Goal: Navigation & Orientation: Find specific page/section

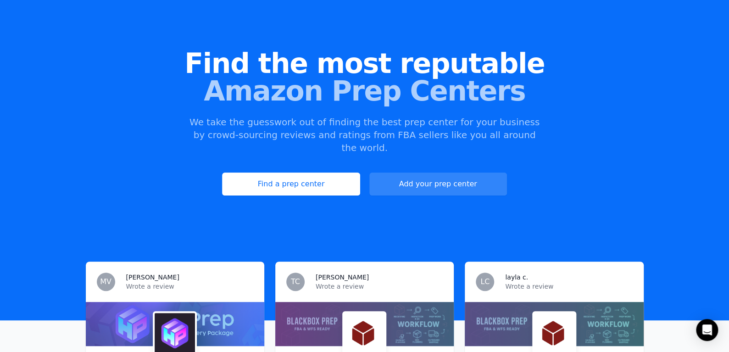
scroll to position [137, 0]
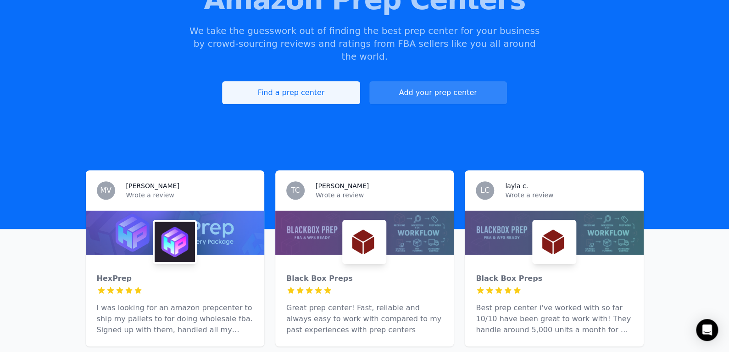
click at [314, 87] on link "Find a prep center" at bounding box center [291, 92] width 138 height 23
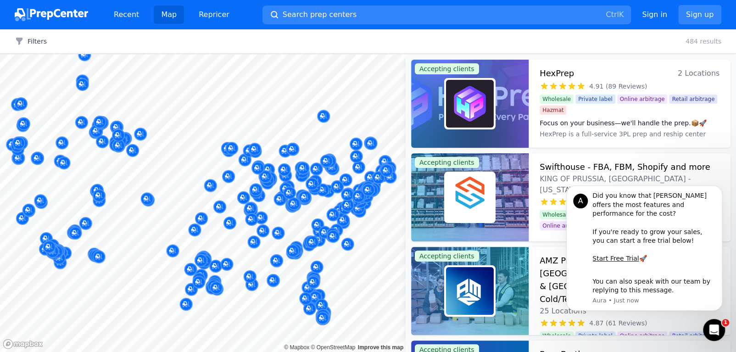
click at [190, 187] on body "Recent Map Repricer Search prep centers Ctrl K Open main menu Sign in Sign up F…" at bounding box center [368, 176] width 736 height 352
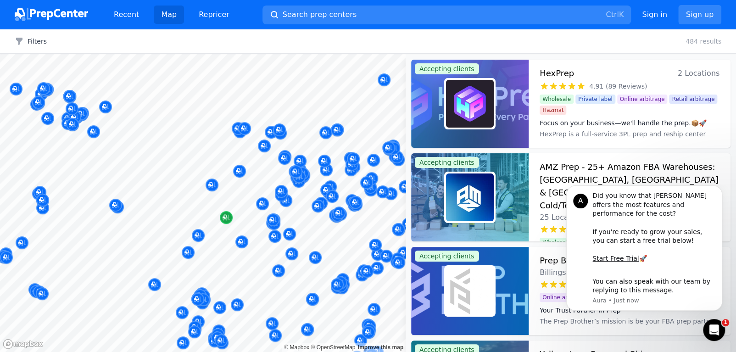
drag, startPoint x: 344, startPoint y: 271, endPoint x: 223, endPoint y: 220, distance: 131.4
click at [211, 224] on body "Recent Map Repricer Search prep centers Ctrl K Open main menu Sign in Sign up F…" at bounding box center [368, 176] width 736 height 352
drag, startPoint x: 323, startPoint y: 225, endPoint x: 252, endPoint y: 214, distance: 71.4
click at [252, 214] on body "Recent Map Repricer Search prep centers Ctrl K Open main menu Sign in Sign up F…" at bounding box center [368, 176] width 736 height 352
click at [252, 229] on body "Recent Map Repricer Search prep centers Ctrl K Open main menu Sign in Sign up F…" at bounding box center [368, 176] width 736 height 352
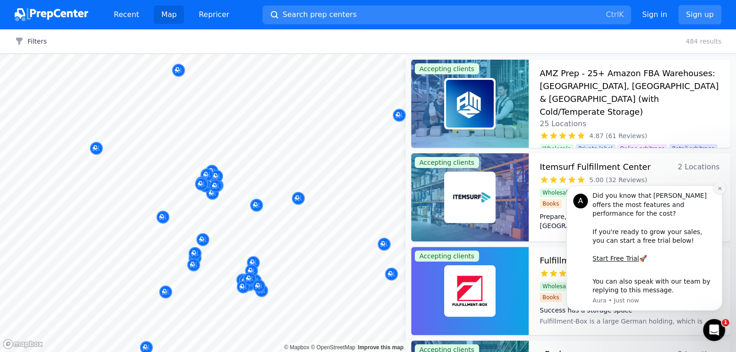
click at [721, 191] on icon "Dismiss notification" at bounding box center [719, 188] width 5 height 5
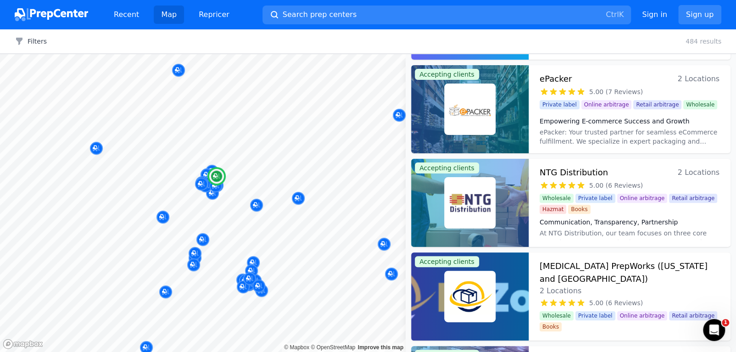
scroll to position [412, 0]
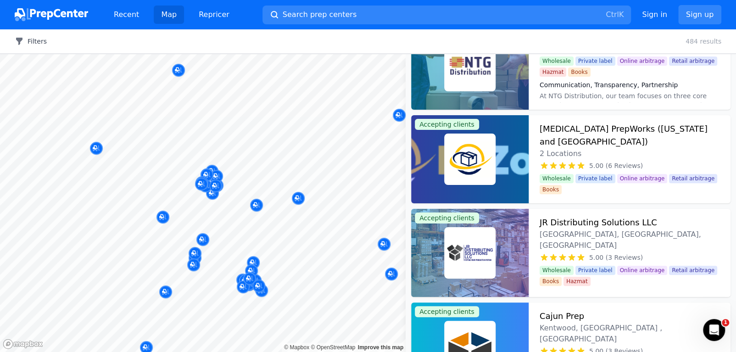
click at [24, 44] on button "Filters" at bounding box center [31, 41] width 32 height 9
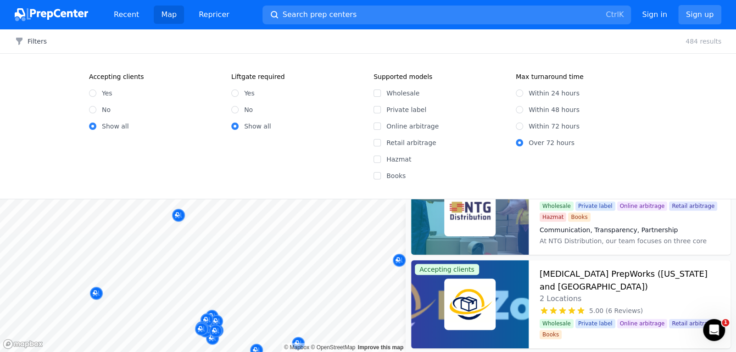
click at [379, 159] on div at bounding box center [310, 161] width 176 height 7
click at [377, 159] on div at bounding box center [310, 161] width 176 height 7
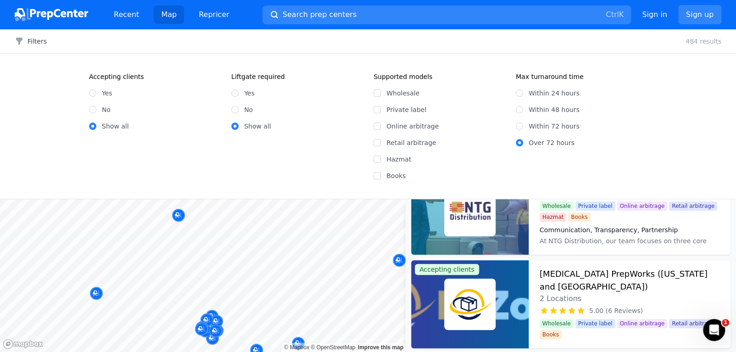
click at [378, 157] on div at bounding box center [319, 154] width 176 height 7
click at [384, 160] on div at bounding box center [310, 161] width 176 height 7
click at [376, 158] on div at bounding box center [319, 154] width 176 height 7
click at [21, 45] on div "Filters Clear all 484 results" at bounding box center [368, 41] width 736 height 24
click at [21, 38] on icon "button" at bounding box center [19, 41] width 6 height 7
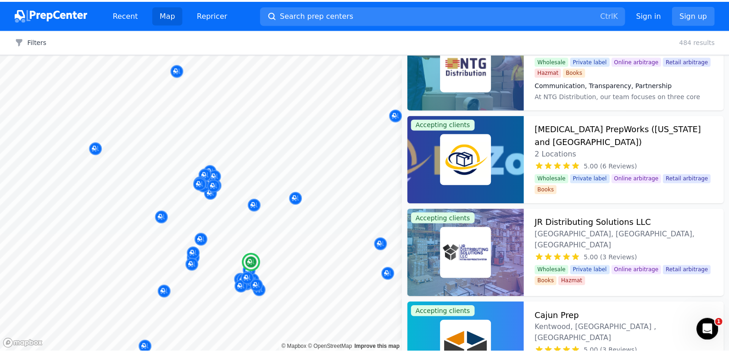
scroll to position [321, 0]
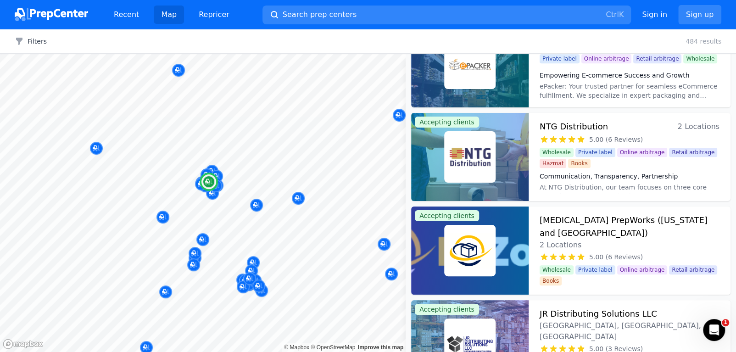
click at [502, 171] on div at bounding box center [469, 157] width 117 height 88
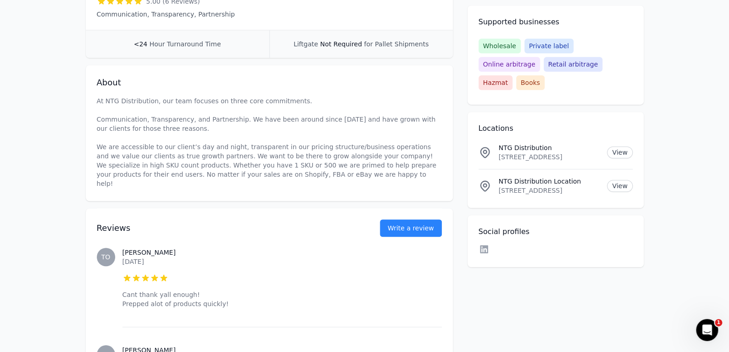
scroll to position [38, 0]
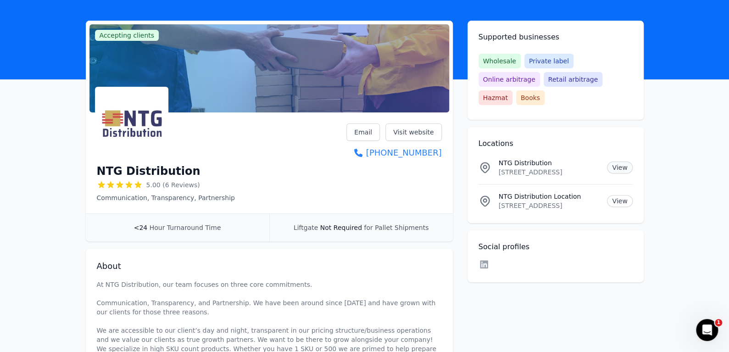
click at [620, 162] on link "View" at bounding box center [619, 168] width 25 height 12
click at [412, 130] on link "Visit website" at bounding box center [413, 131] width 56 height 17
click at [374, 134] on link "Email" at bounding box center [362, 131] width 33 height 17
click at [413, 134] on link "Visit website" at bounding box center [413, 131] width 56 height 17
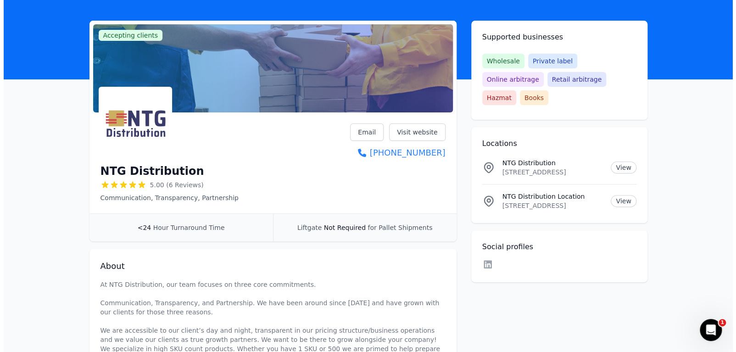
scroll to position [0, 0]
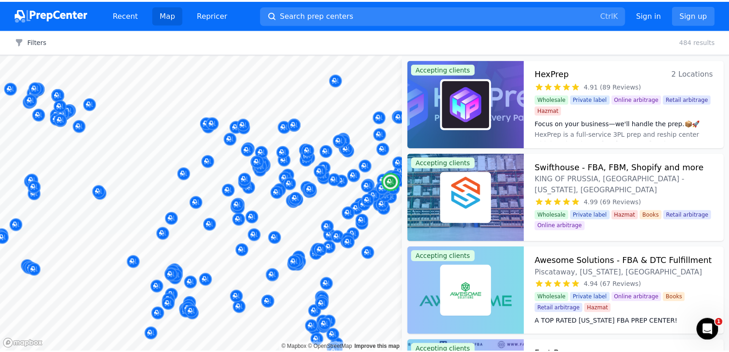
scroll to position [46, 0]
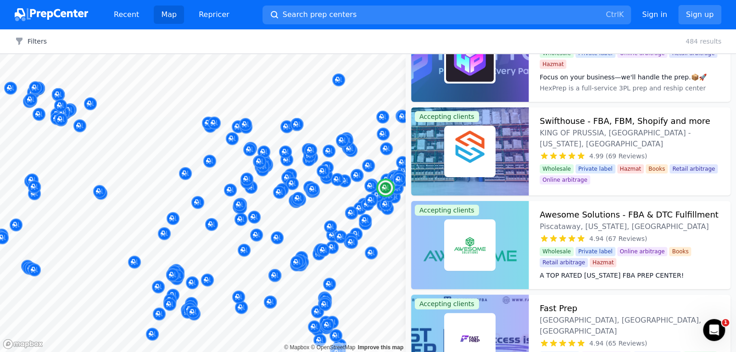
click at [511, 158] on div at bounding box center [469, 151] width 117 height 88
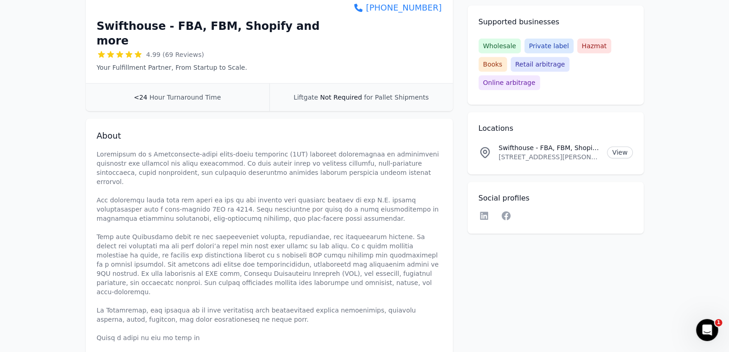
scroll to position [92, 0]
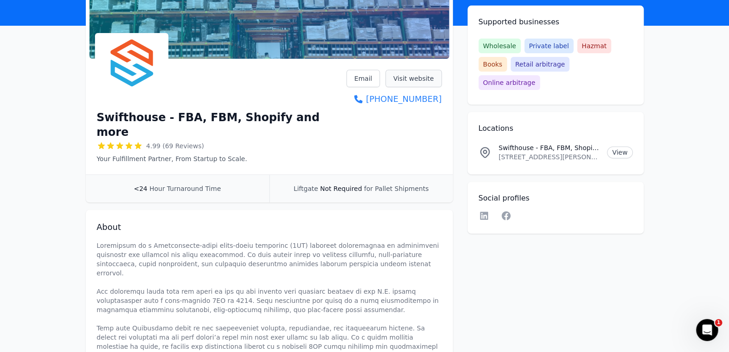
click at [409, 76] on link "Visit website" at bounding box center [413, 78] width 56 height 17
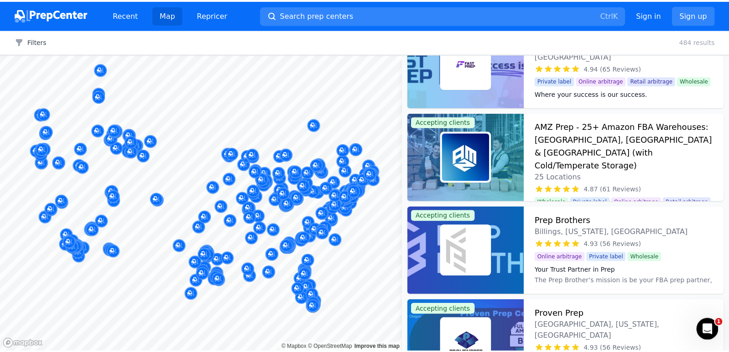
scroll to position [412, 0]
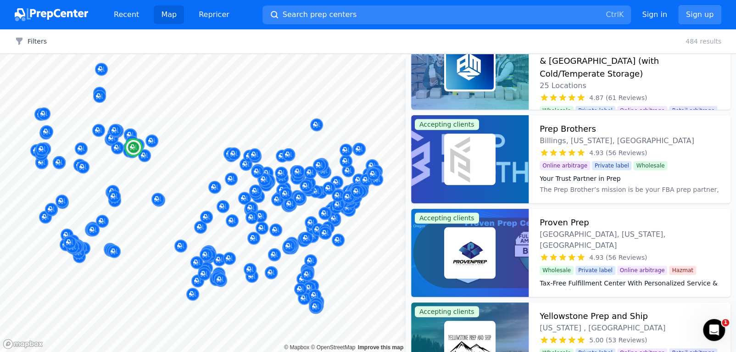
click at [573, 185] on dd "The Prep Brother’s mission is be your FBA prep partner, located in a tax-free s…" at bounding box center [630, 194] width 180 height 18
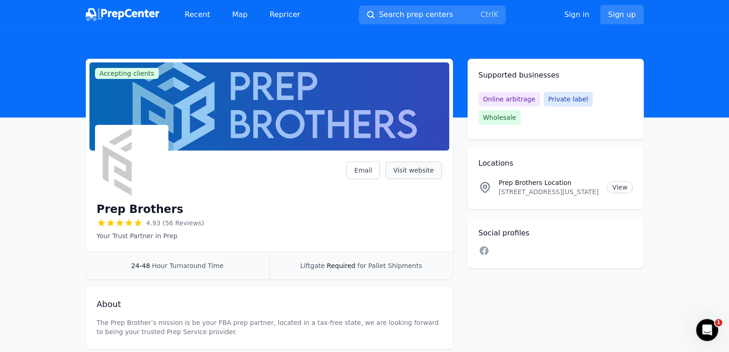
click at [422, 175] on link "Visit website" at bounding box center [413, 170] width 56 height 17
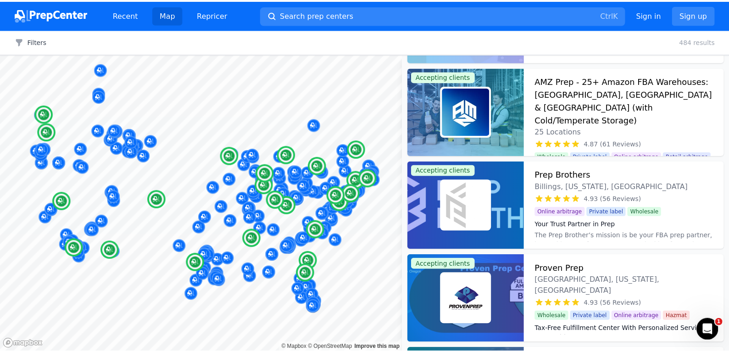
scroll to position [459, 0]
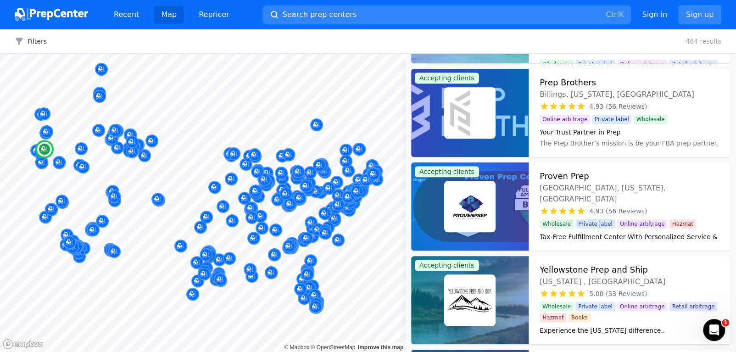
click at [503, 204] on div at bounding box center [469, 206] width 117 height 88
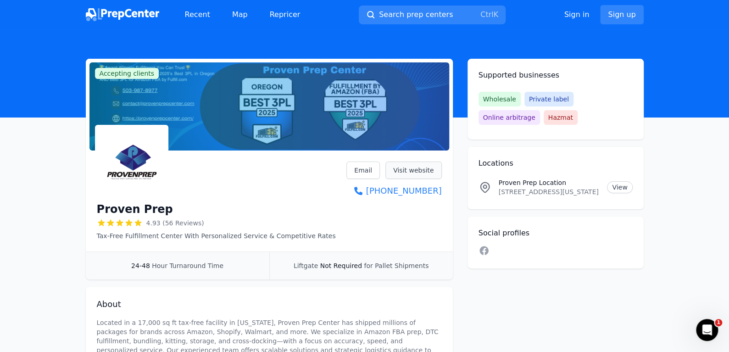
click at [422, 165] on link "Visit website" at bounding box center [413, 170] width 56 height 17
